Goal: Transaction & Acquisition: Purchase product/service

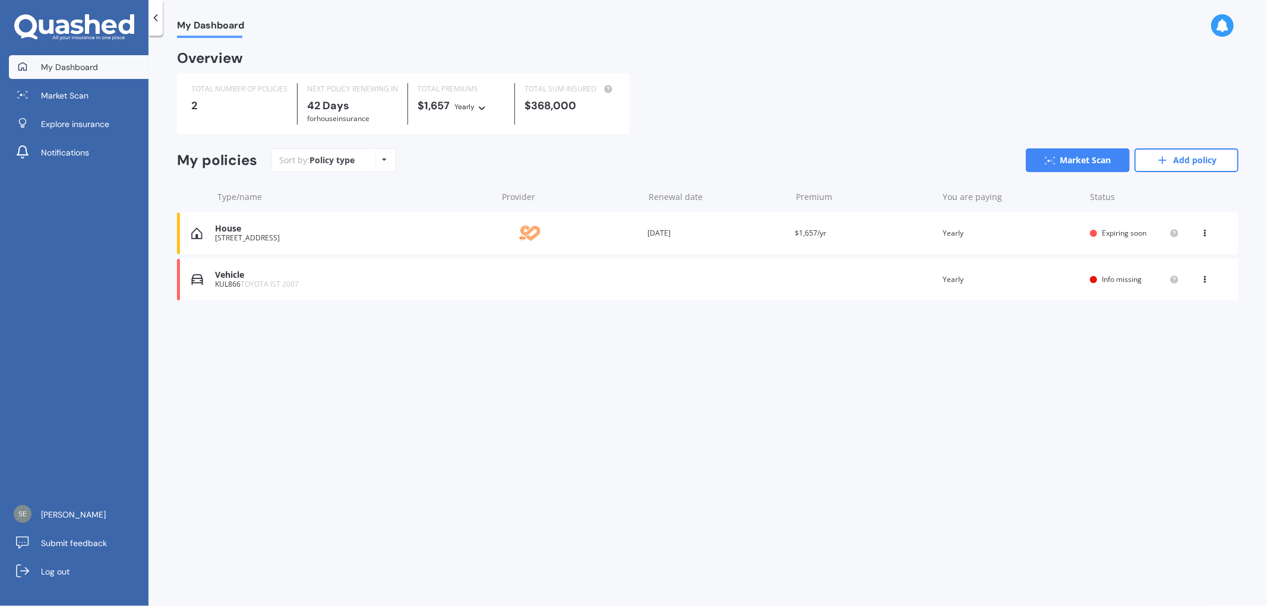
click at [239, 245] on div "House [STREET_ADDRESS] Provider Renewal date [DATE] Premium $1,657/yr You are p…" at bounding box center [707, 234] width 1061 height 42
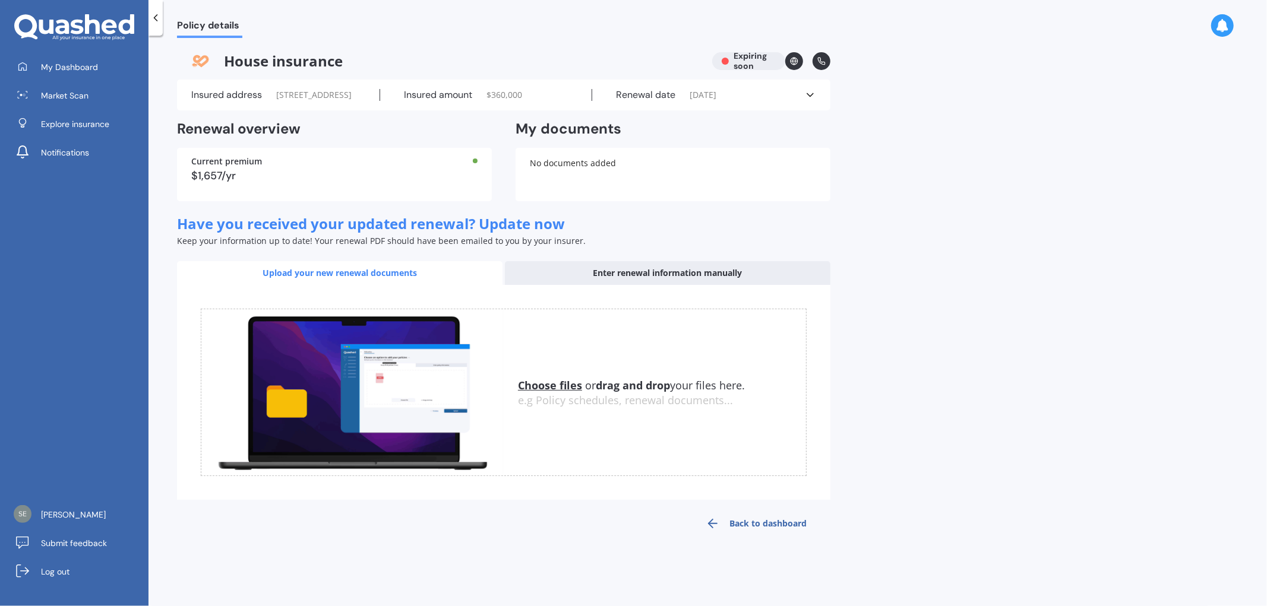
click at [1027, 375] on div "Policy details House insurance Expiring soon Insured address [STREET_ADDRESS] 1…" at bounding box center [707, 323] width 1118 height 571
click at [344, 181] on div "$1,657/yr" at bounding box center [334, 175] width 286 height 11
click at [549, 201] on div "No documents added" at bounding box center [672, 174] width 315 height 53
click at [115, 88] on link "Market Scan" at bounding box center [79, 96] width 140 height 24
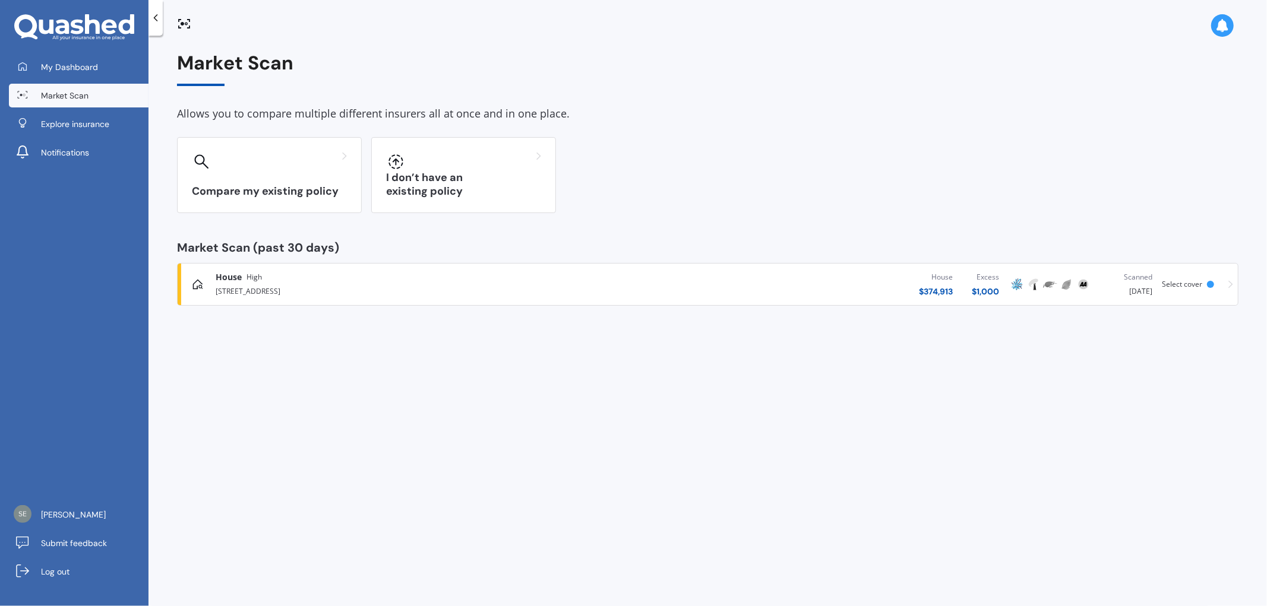
click at [487, 291] on div "[STREET_ADDRESS]" at bounding box center [408, 290] width 385 height 14
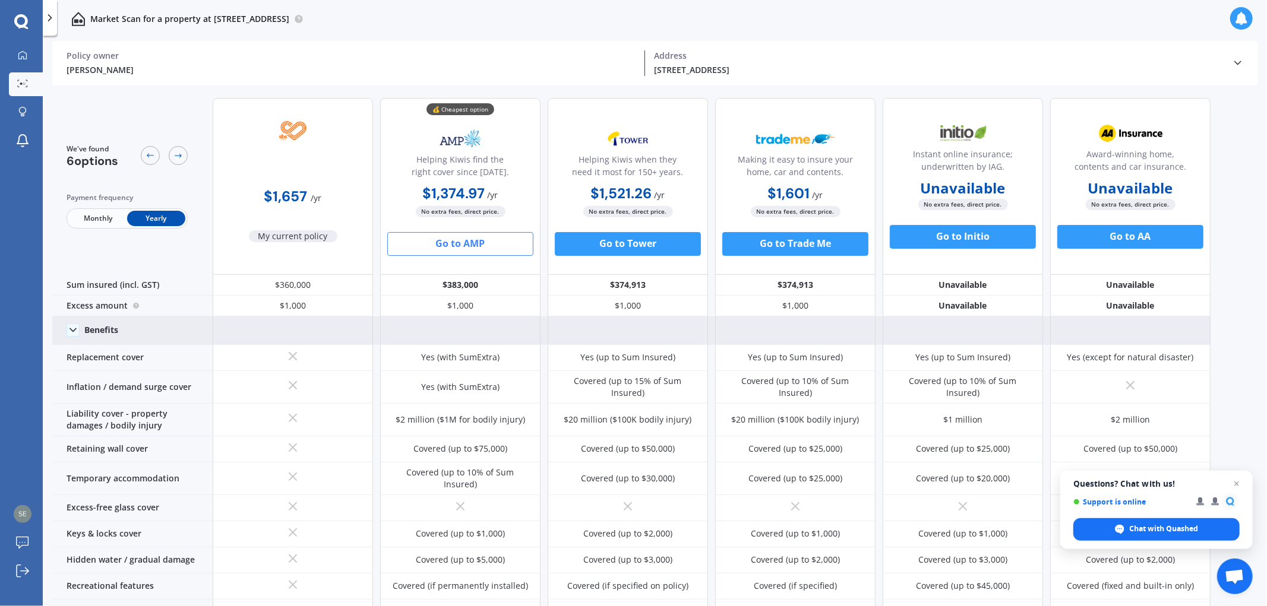
click at [67, 333] on icon at bounding box center [73, 330] width 12 height 12
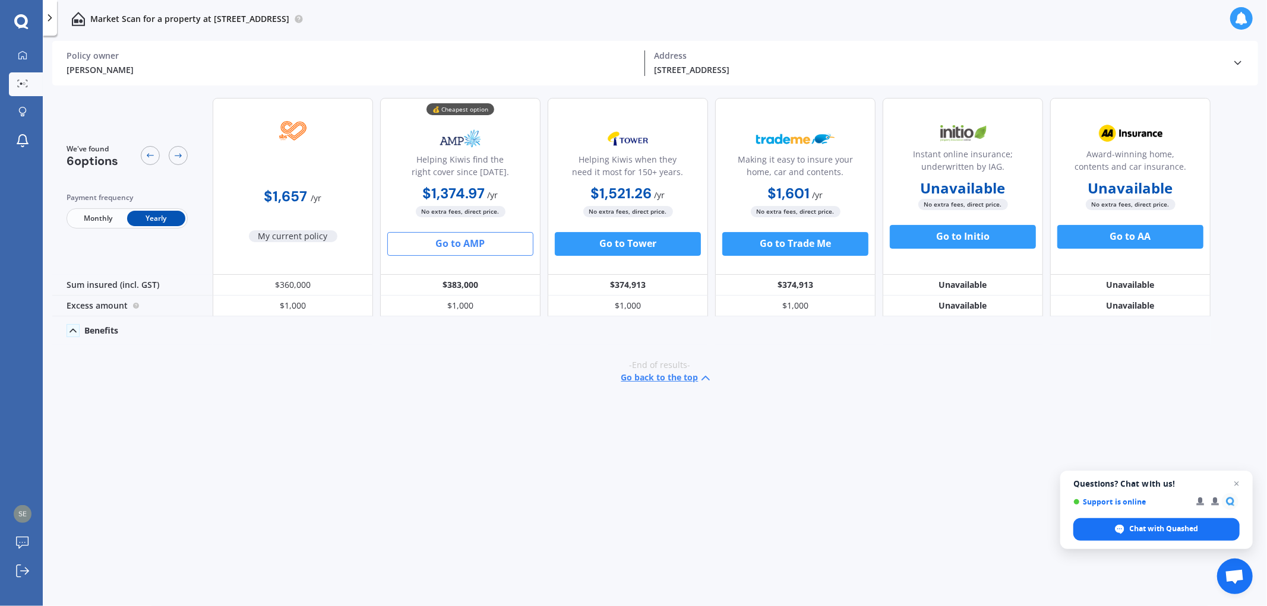
click at [67, 333] on icon at bounding box center [73, 331] width 12 height 12
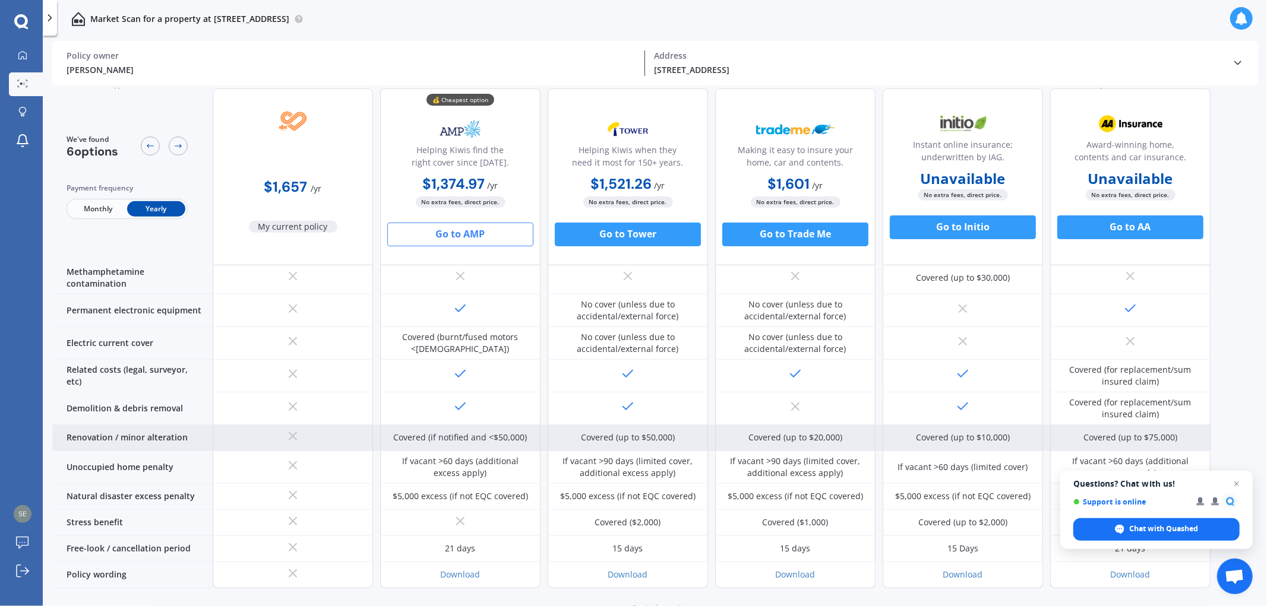
scroll to position [449, 0]
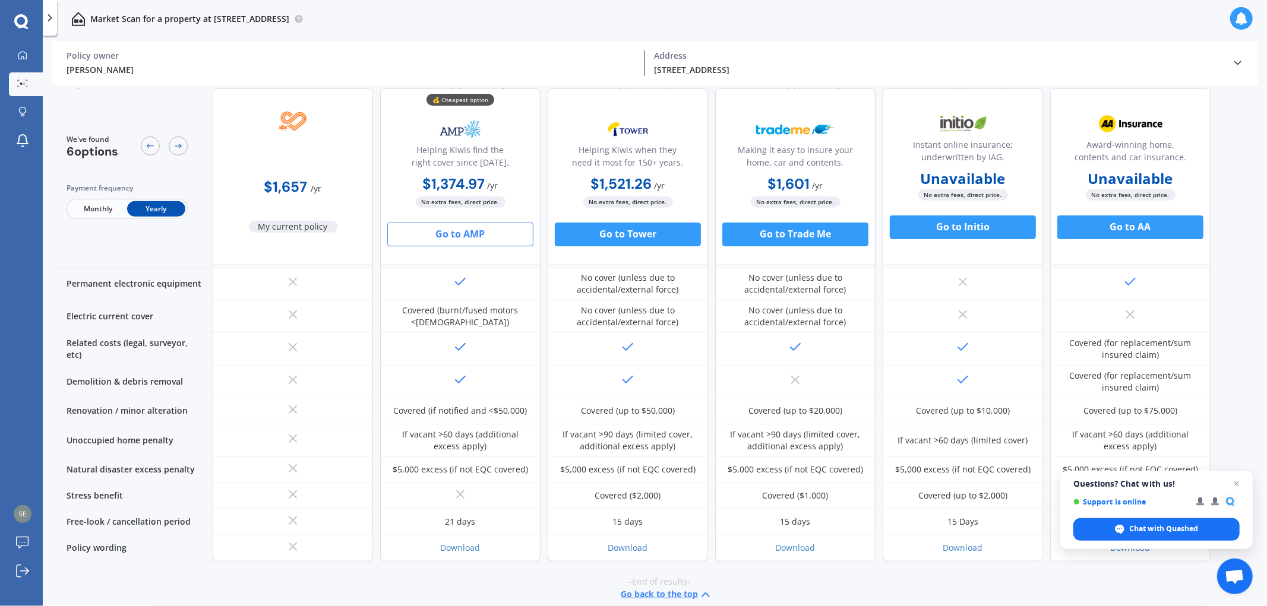
click at [566, 584] on div "-End of results- Go back to the top" at bounding box center [659, 589] width 1214 height 55
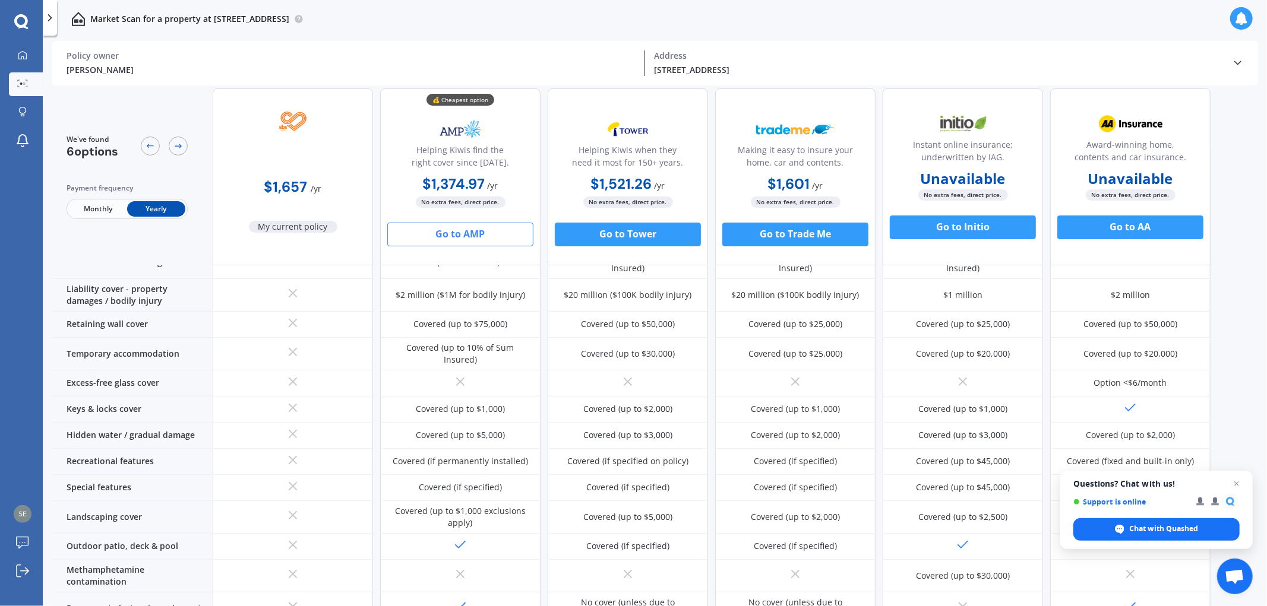
scroll to position [120, 0]
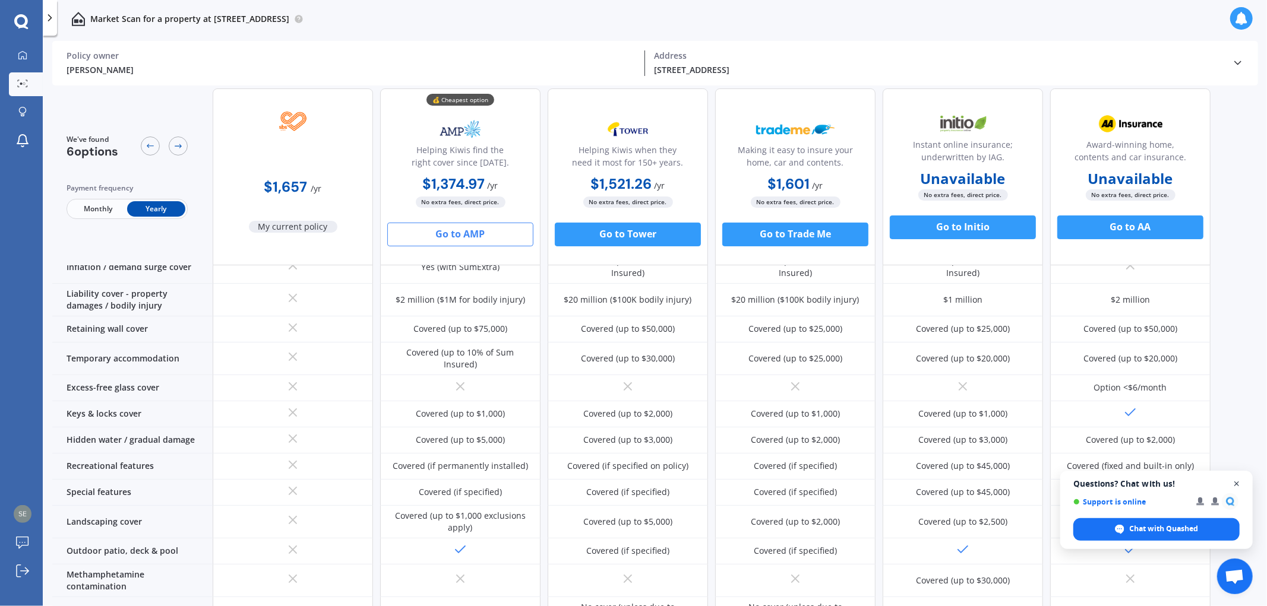
click at [1237, 485] on span "Open chat" at bounding box center [1236, 484] width 15 height 15
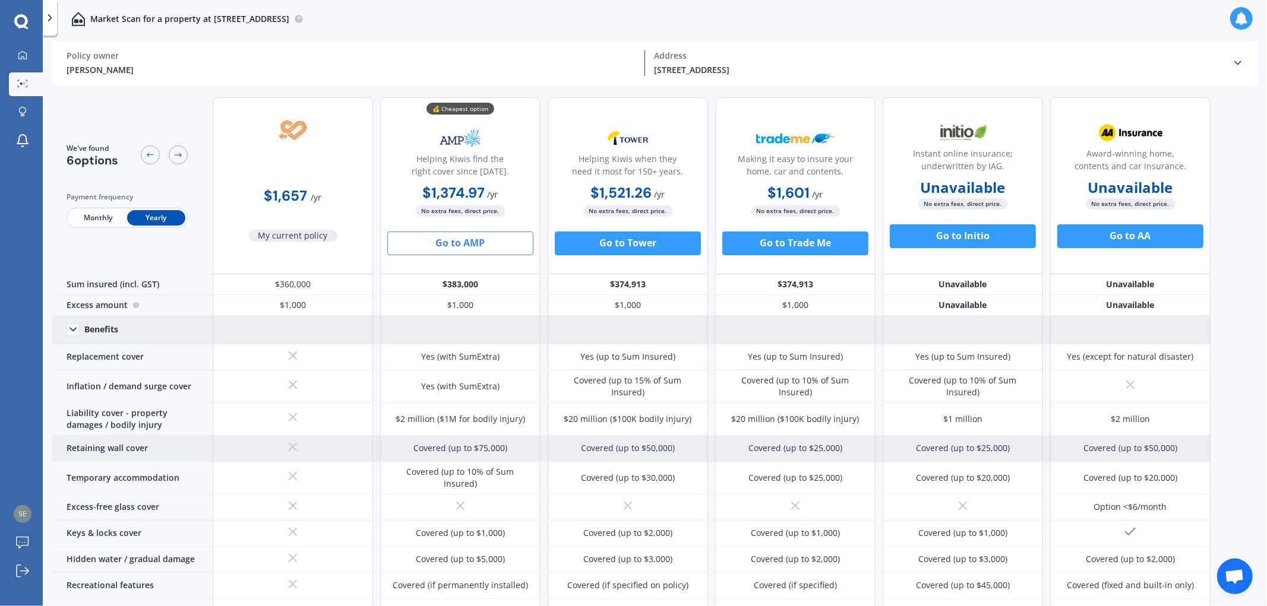
scroll to position [0, 0]
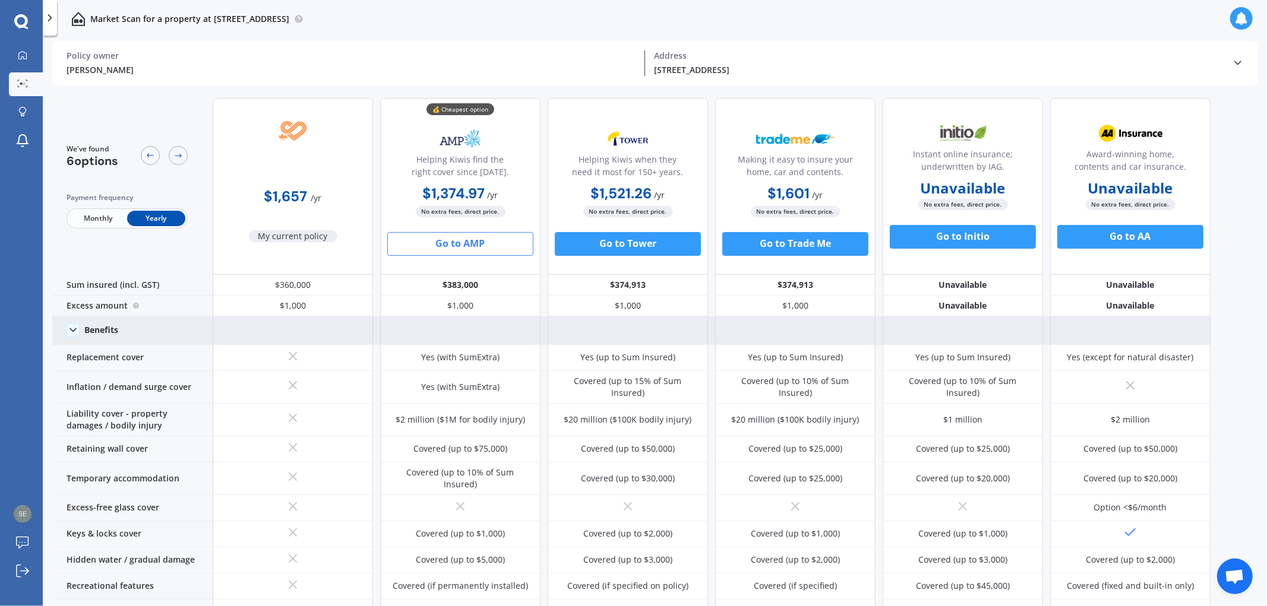
click at [0, 299] on div "My Dashboard Market Scan Explore insurance Notifications [PERSON_NAME] Submit f…" at bounding box center [21, 325] width 43 height 562
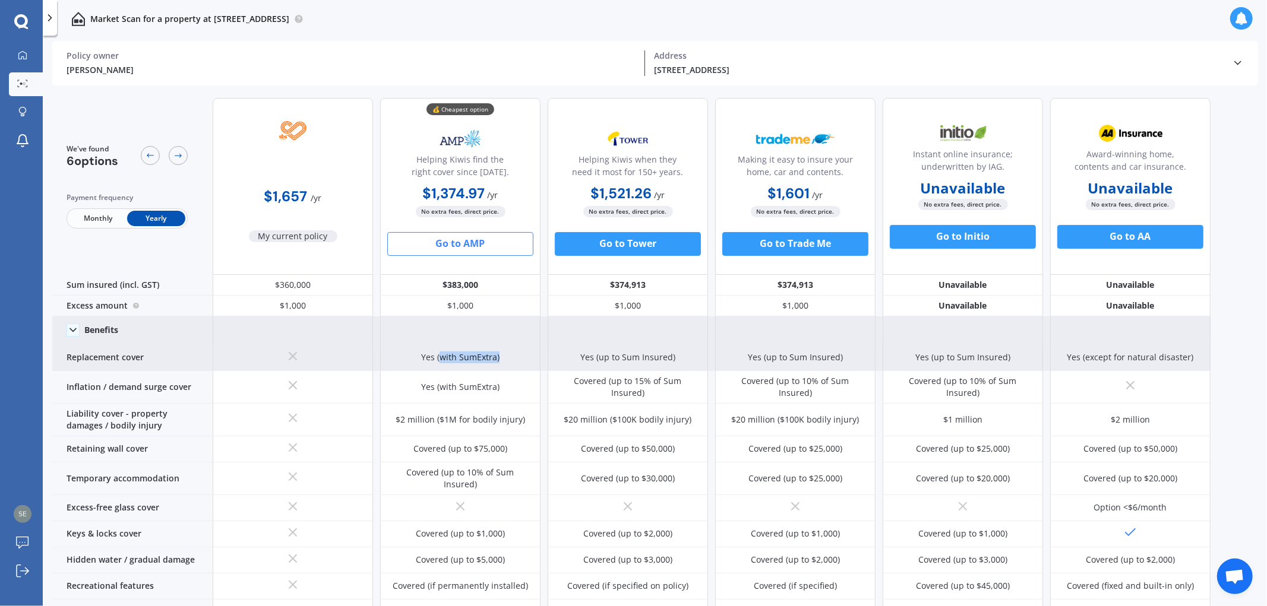
drag, startPoint x: 442, startPoint y: 357, endPoint x: 498, endPoint y: 360, distance: 55.3
click at [498, 360] on div "Yes (with SumExtra)" at bounding box center [460, 358] width 78 height 12
click at [476, 360] on div "Yes (with SumExtra)" at bounding box center [460, 358] width 78 height 12
drag, startPoint x: 68, startPoint y: 355, endPoint x: 674, endPoint y: 355, distance: 605.6
click at [675, 355] on div "Replacement cover Yes (with SumExtra) Yes (up to Sum Insured) Yes (up to Sum In…" at bounding box center [631, 358] width 1158 height 26
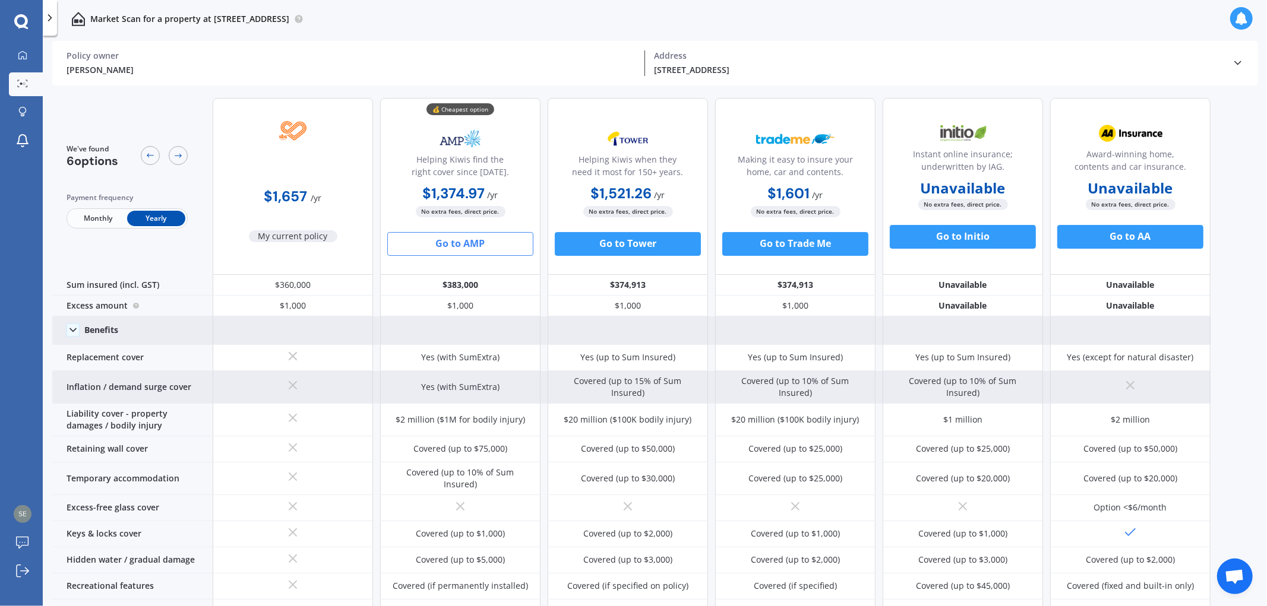
click at [498, 392] on div "Yes (with SumExtra)" at bounding box center [460, 387] width 160 height 33
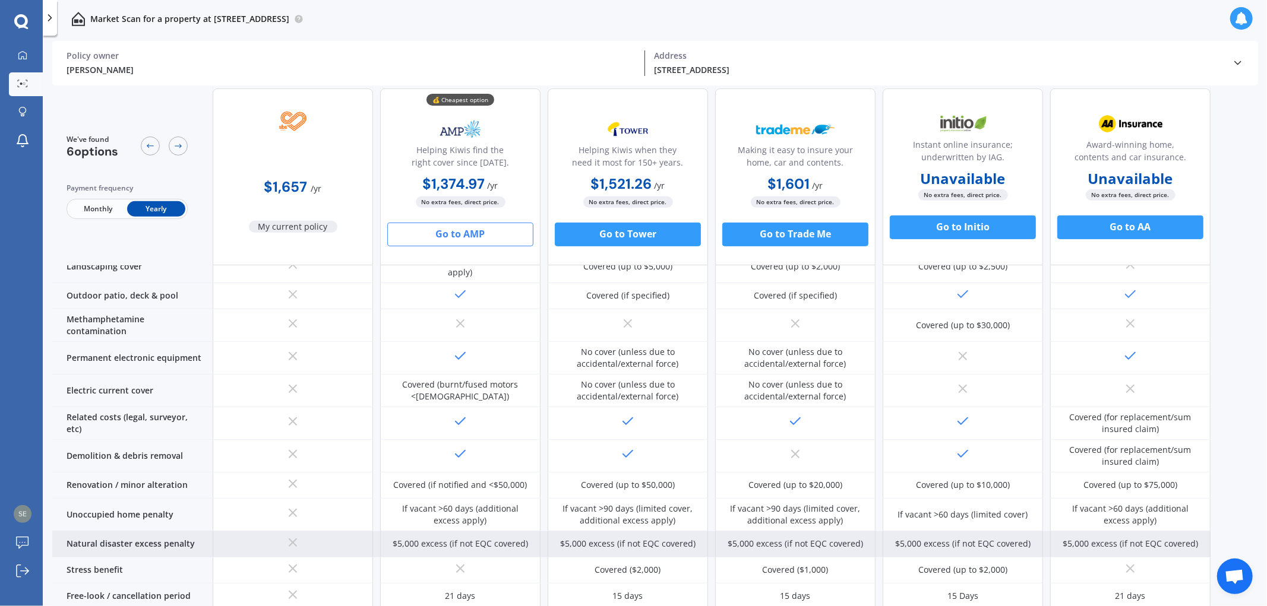
scroll to position [395, 0]
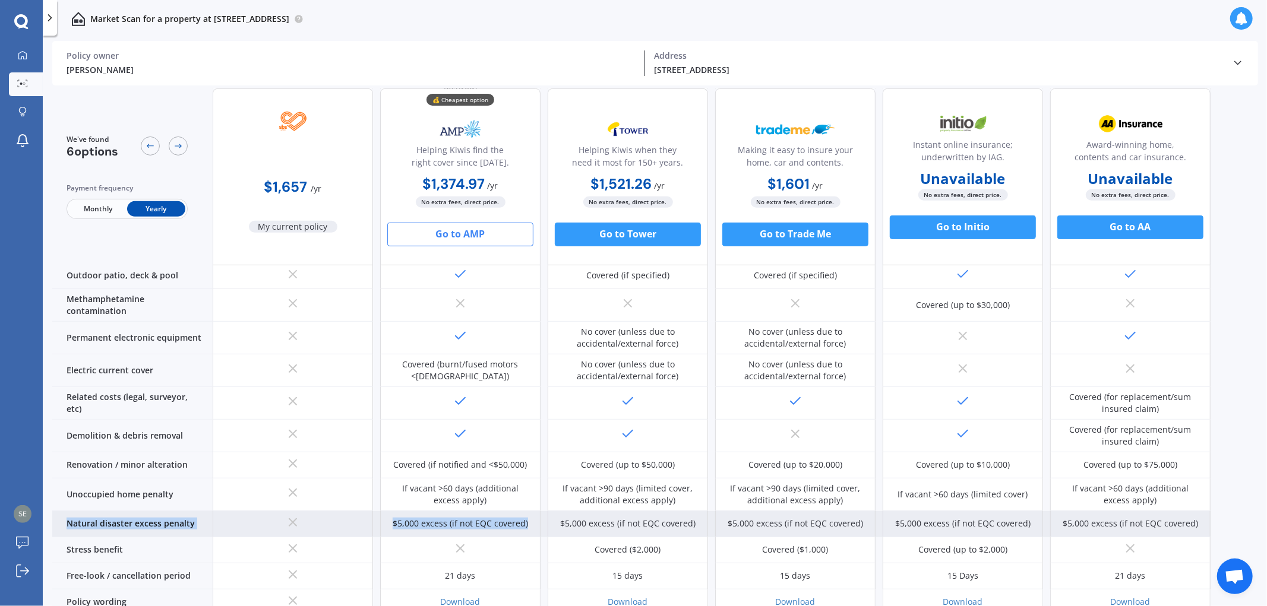
drag, startPoint x: 68, startPoint y: 520, endPoint x: 531, endPoint y: 514, distance: 463.2
click at [531, 514] on div "Natural disaster excess penalty $5,000 excess (if not EQC covered) $5,000 exces…" at bounding box center [631, 524] width 1158 height 26
copy div "Natural disaster excess penalty $5,000 excess (if not EQC covered)"
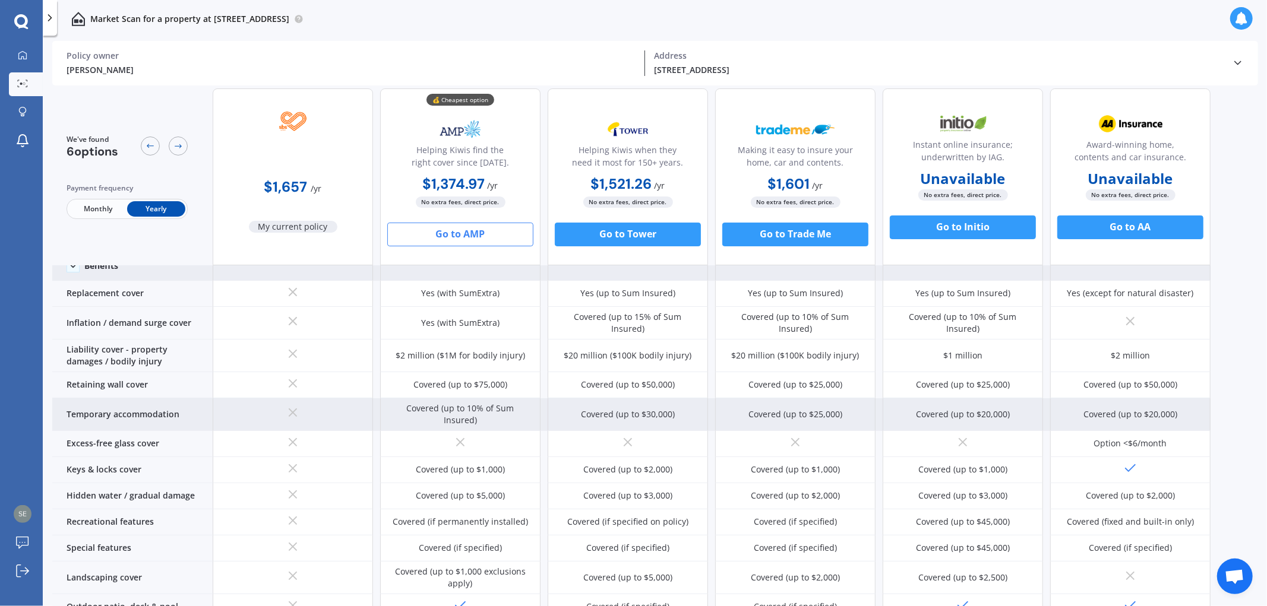
scroll to position [0, 0]
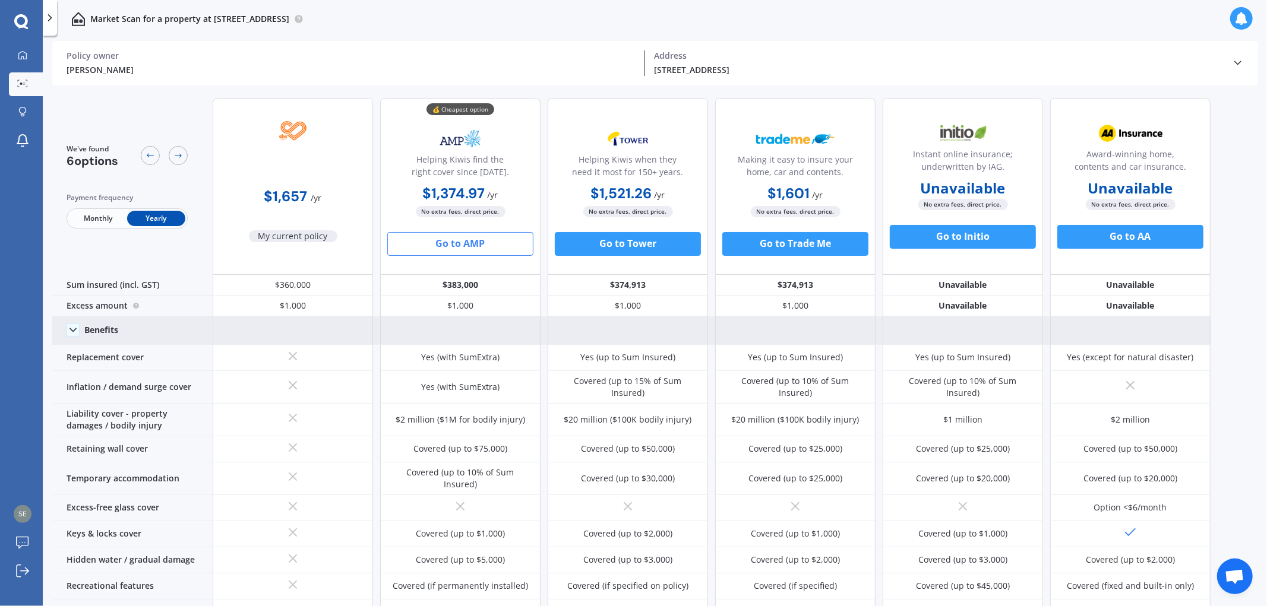
click at [137, 69] on div "[PERSON_NAME]" at bounding box center [351, 70] width 568 height 12
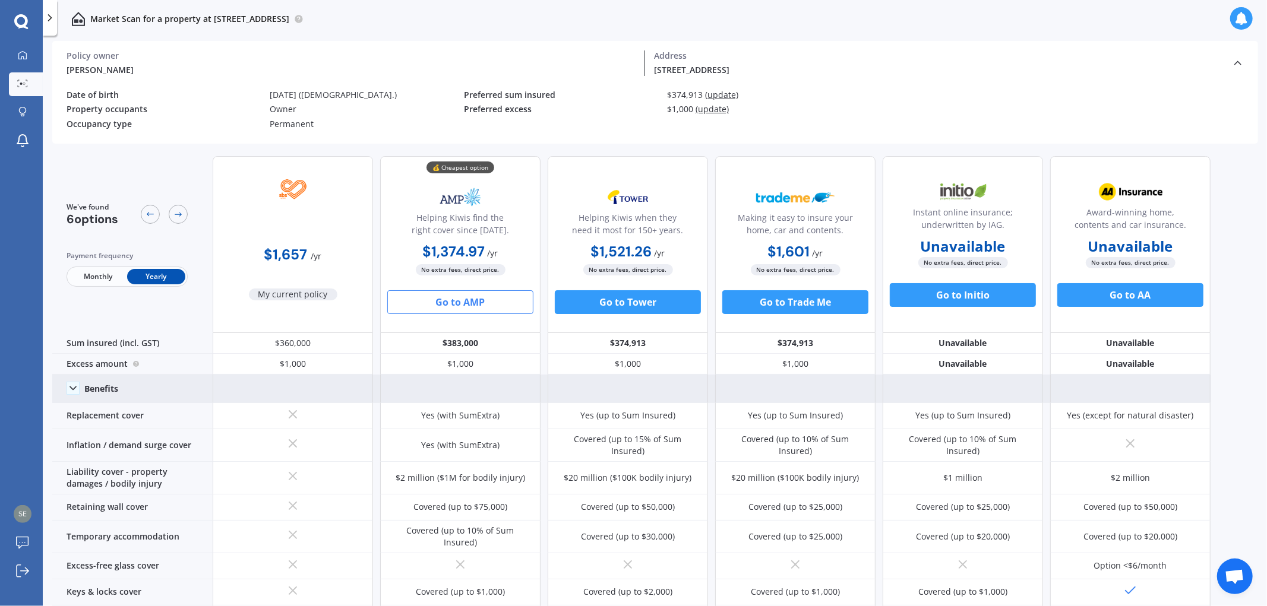
click at [716, 94] on span "(update)" at bounding box center [721, 94] width 33 height 11
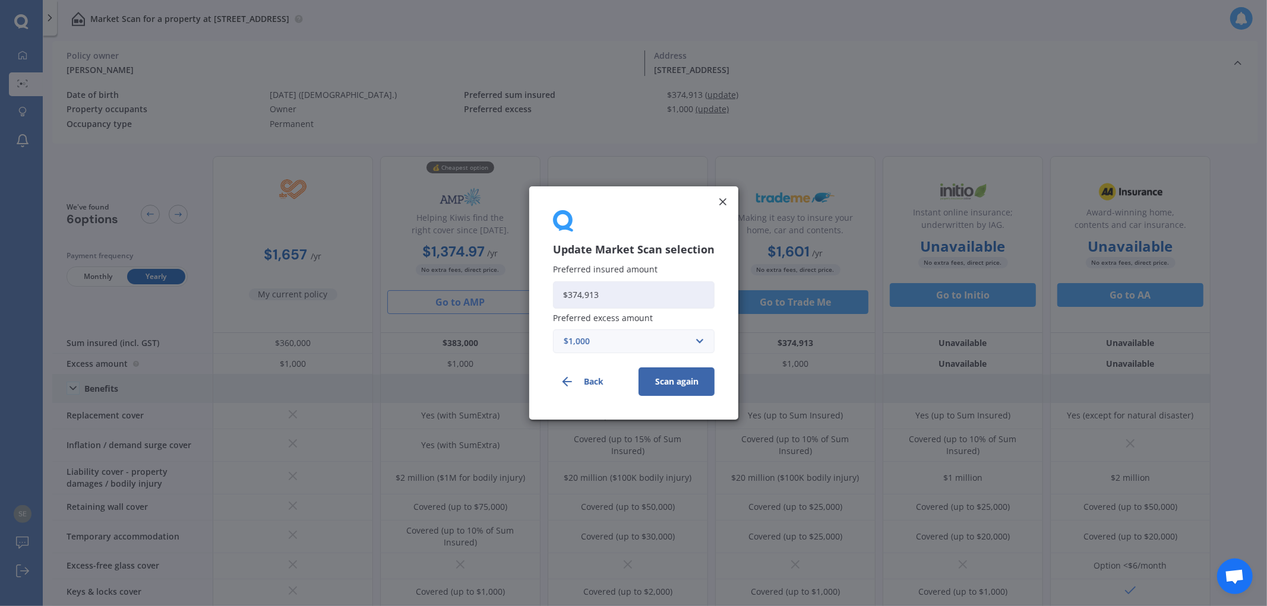
drag, startPoint x: 641, startPoint y: 292, endPoint x: 450, endPoint y: 265, distance: 193.1
click at [449, 266] on div "Update Market Scan selection Preferred insured amount $374,913 Preferred excess…" at bounding box center [633, 303] width 1267 height 606
type input "$359,915"
click at [677, 341] on div "$1,000" at bounding box center [626, 341] width 126 height 13
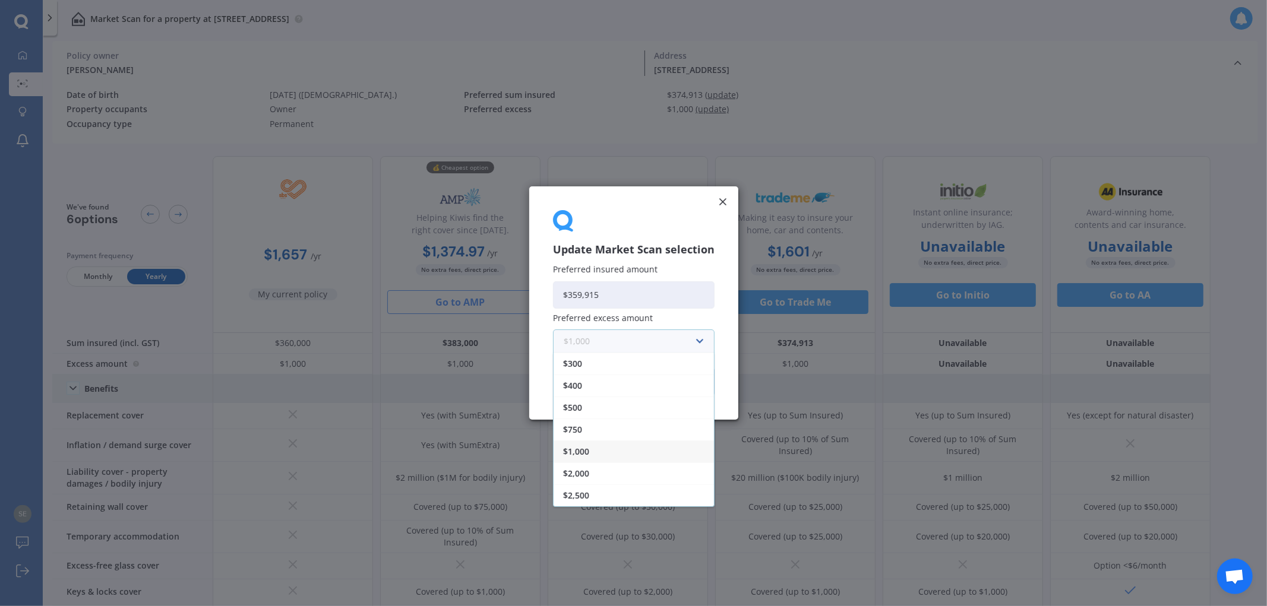
click at [680, 340] on input "text" at bounding box center [629, 341] width 151 height 23
click at [704, 341] on div "$1,000 $300 $400 $500 $750 $1,000 $2,000 $2,500" at bounding box center [634, 342] width 162 height 24
click at [616, 432] on div "$750" at bounding box center [633, 430] width 160 height 22
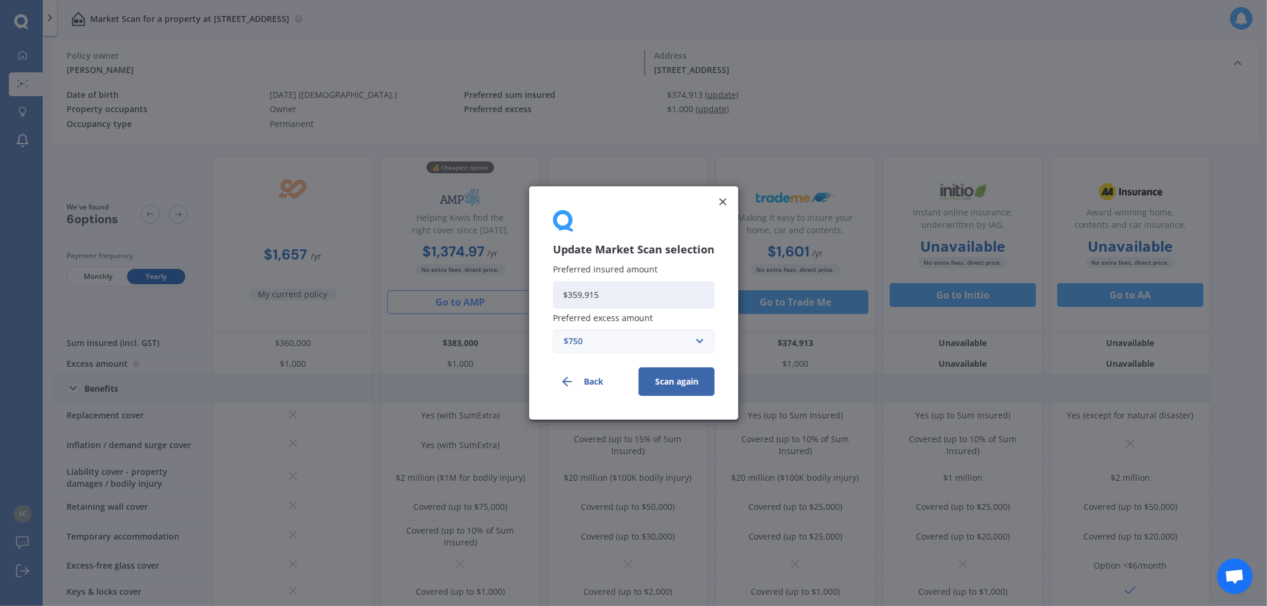
click at [707, 379] on button "Scan again" at bounding box center [676, 382] width 76 height 29
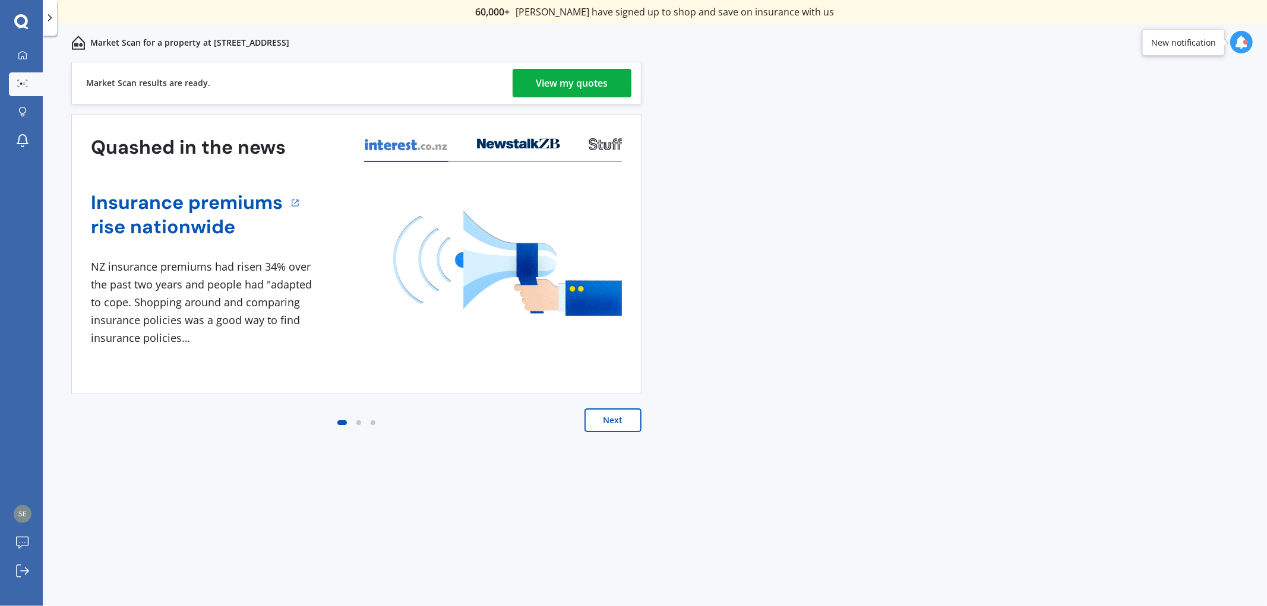
click at [576, 83] on div "View my quotes" at bounding box center [572, 83] width 72 height 29
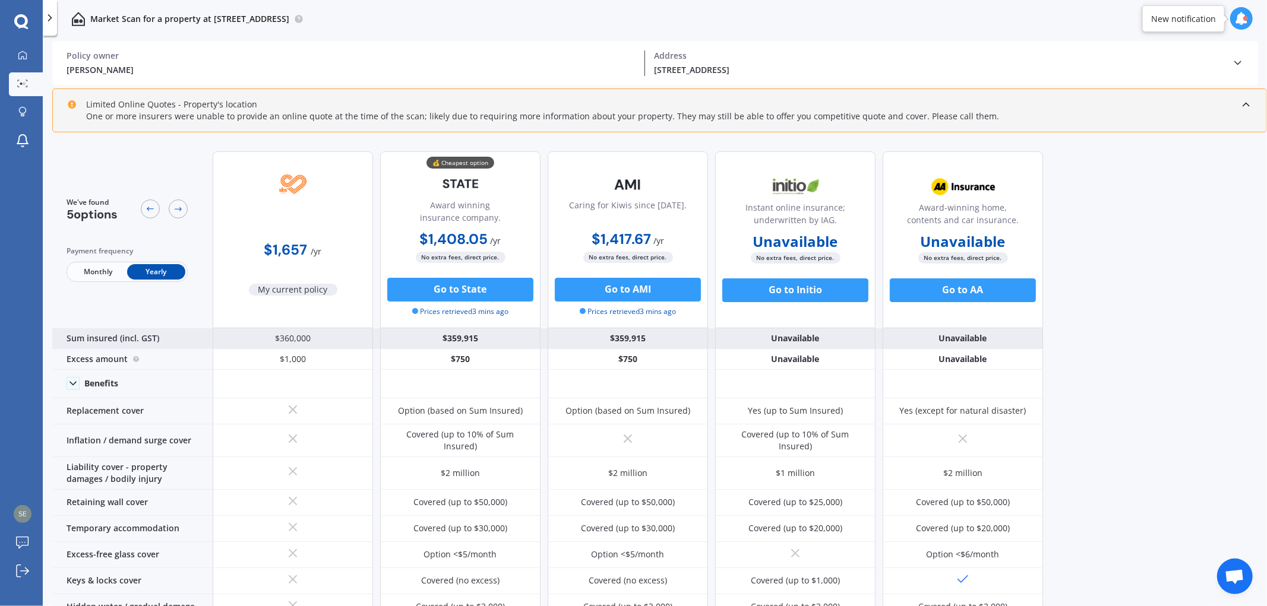
click at [133, 338] on div "Sum insured (incl. GST)" at bounding box center [132, 338] width 160 height 21
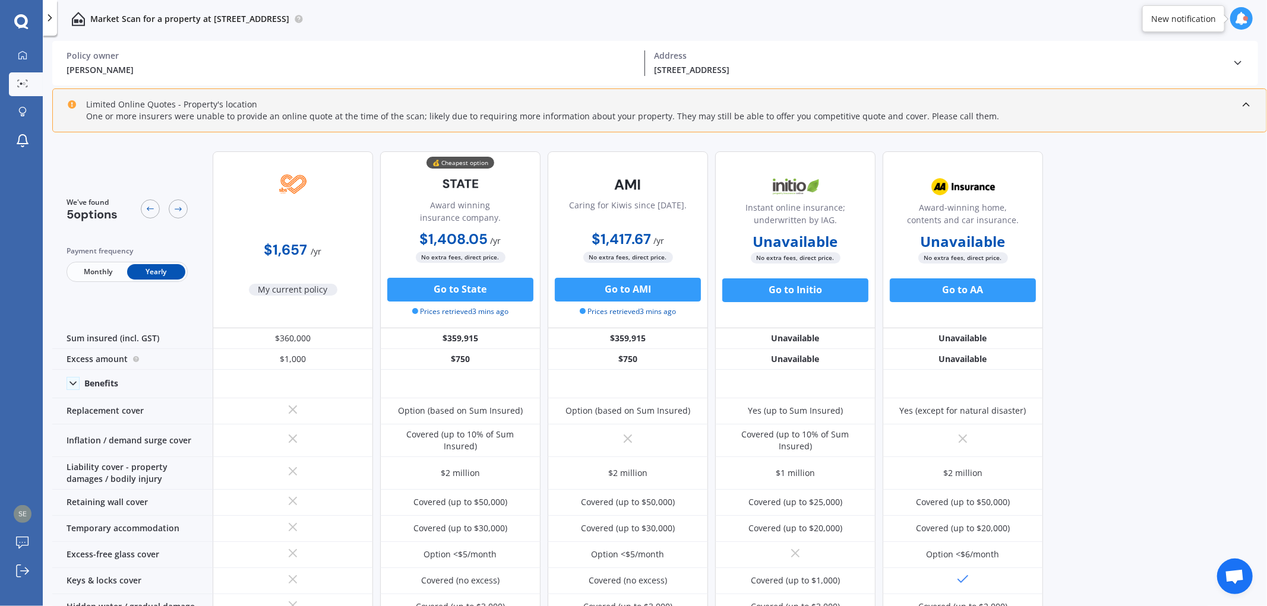
click at [1254, 102] on div "Limited Online Quotes - Property's location One or more insurers were unable to…" at bounding box center [659, 110] width 1214 height 44
click at [1243, 103] on icon at bounding box center [1246, 105] width 12 height 12
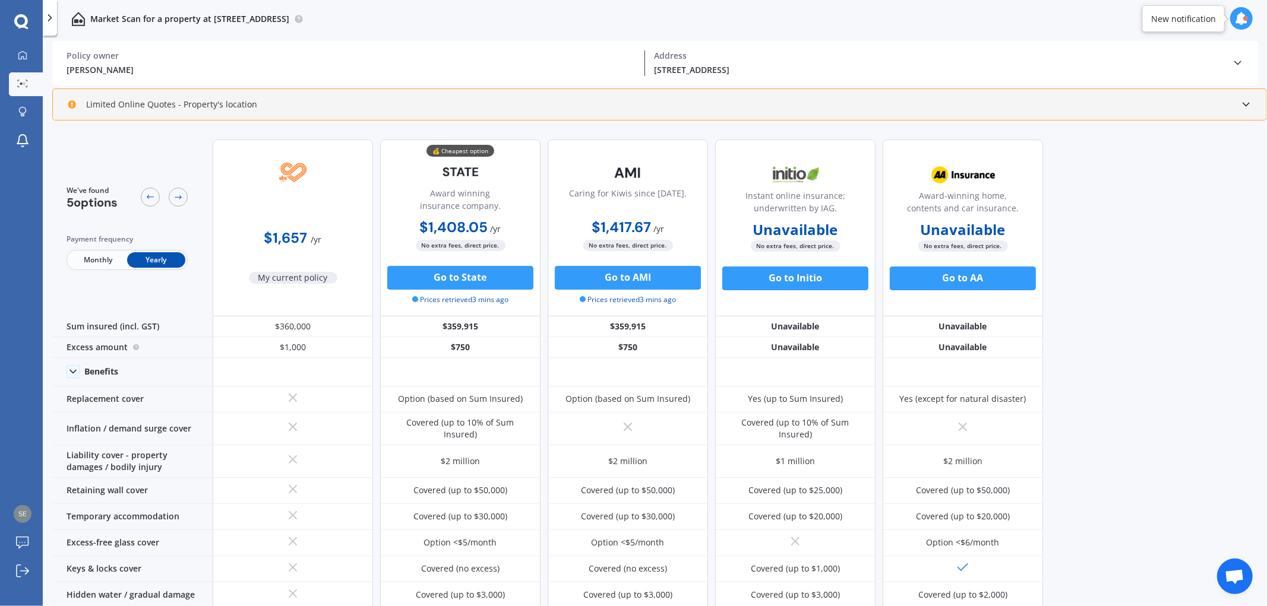
click at [1237, 14] on icon at bounding box center [1240, 18] width 13 height 13
click at [1230, 61] on div "[STREET_ADDRESS] Address" at bounding box center [938, 63] width 587 height 26
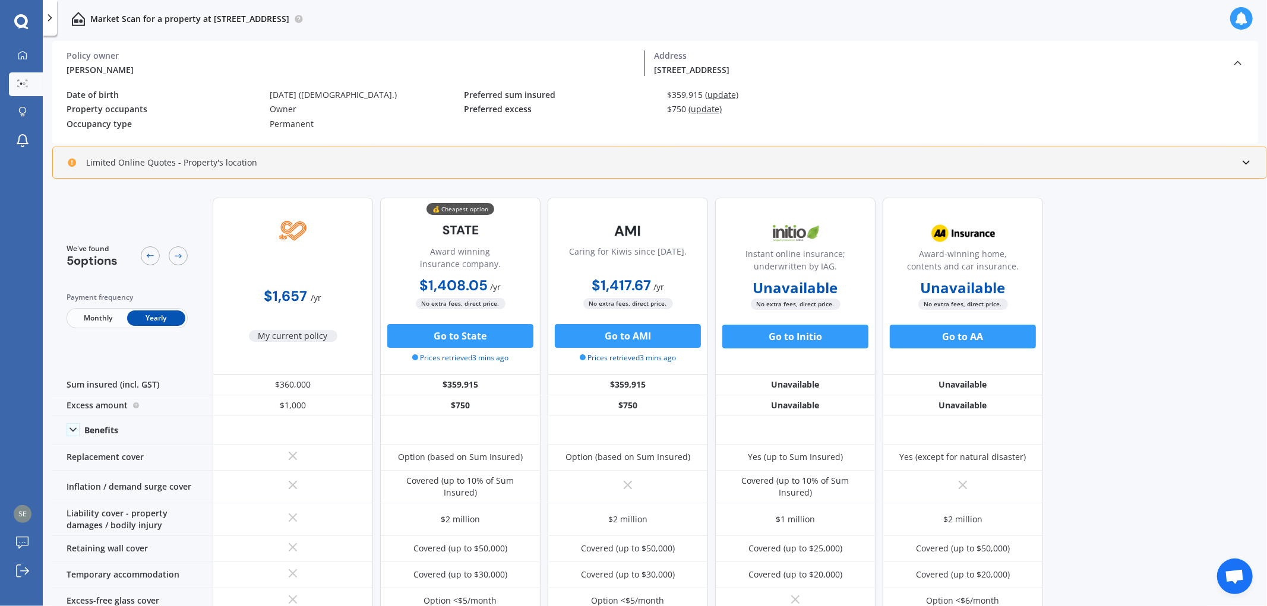
click at [721, 91] on span "(update)" at bounding box center [721, 94] width 33 height 11
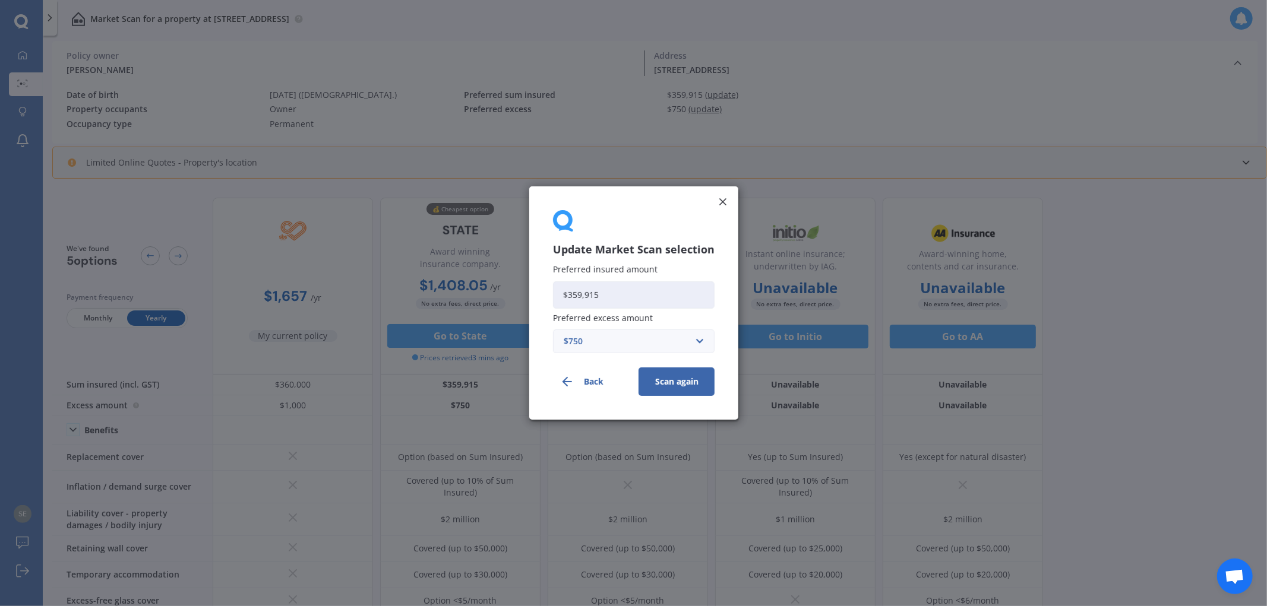
drag, startPoint x: 604, startPoint y: 292, endPoint x: 506, endPoint y: 277, distance: 99.1
click at [502, 280] on div "Update Market Scan selection Preferred insured amount $359,915 Preferred excess…" at bounding box center [633, 303] width 1267 height 606
type input "$413,903"
click at [657, 382] on button "Scan again" at bounding box center [676, 382] width 76 height 29
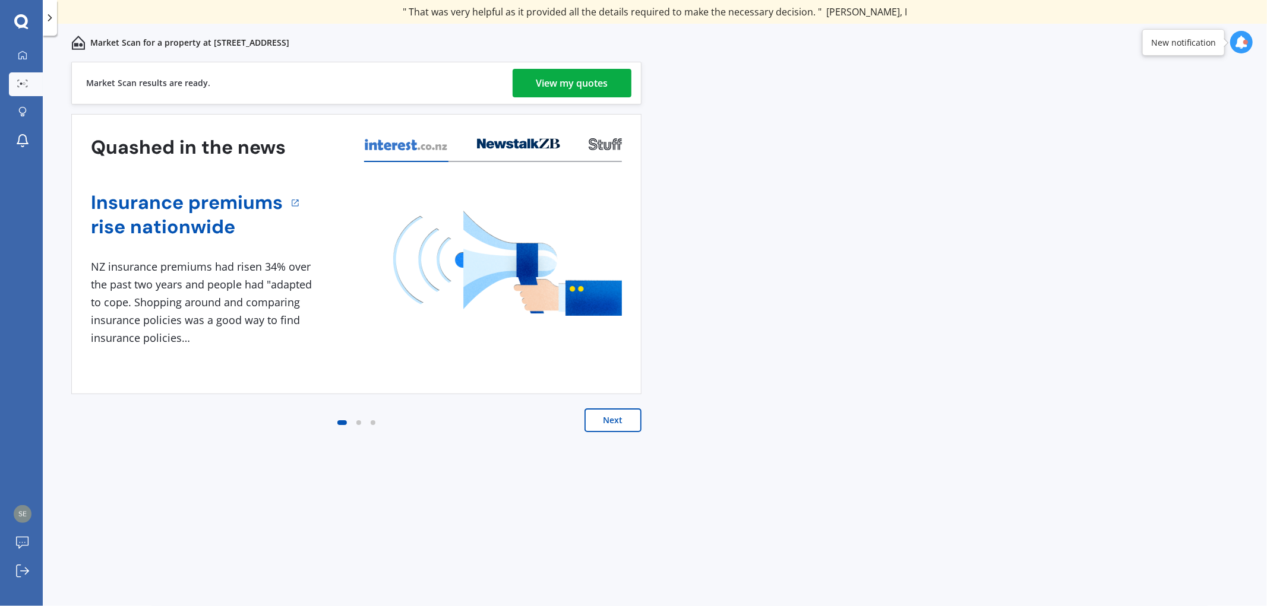
click at [610, 83] on link "View my quotes" at bounding box center [571, 83] width 119 height 29
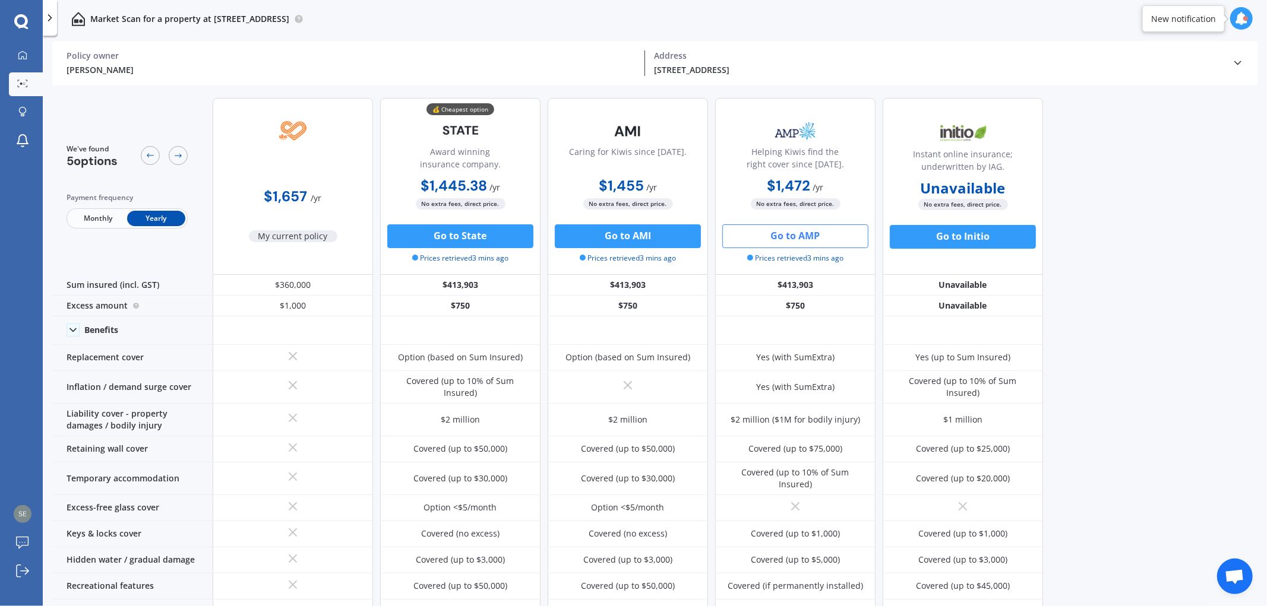
click at [844, 240] on button "Go to AMP" at bounding box center [795, 236] width 146 height 24
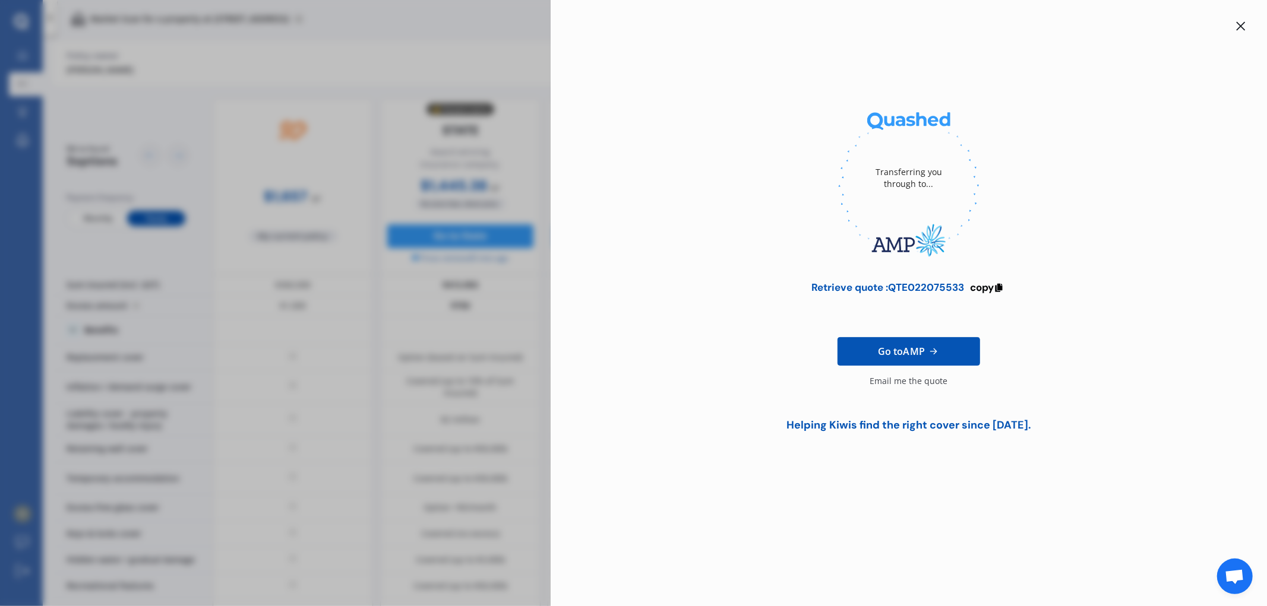
click at [367, 367] on div "Transferring you through to... Retrieve quote : QTE022075533 copy Go to AMP Ema…" at bounding box center [633, 303] width 1267 height 606
